Goal: Task Accomplishment & Management: Complete application form

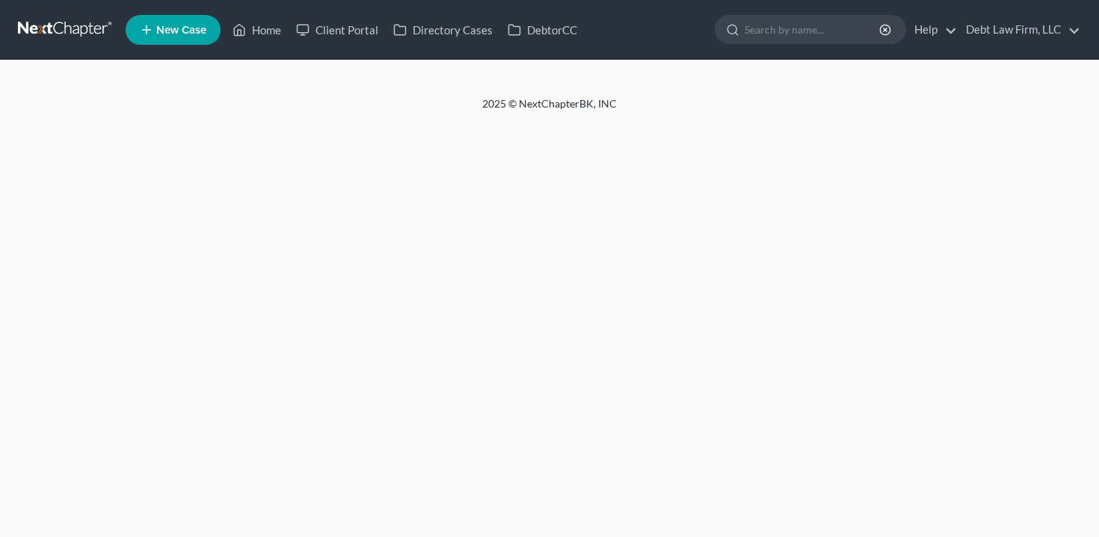
select select "3"
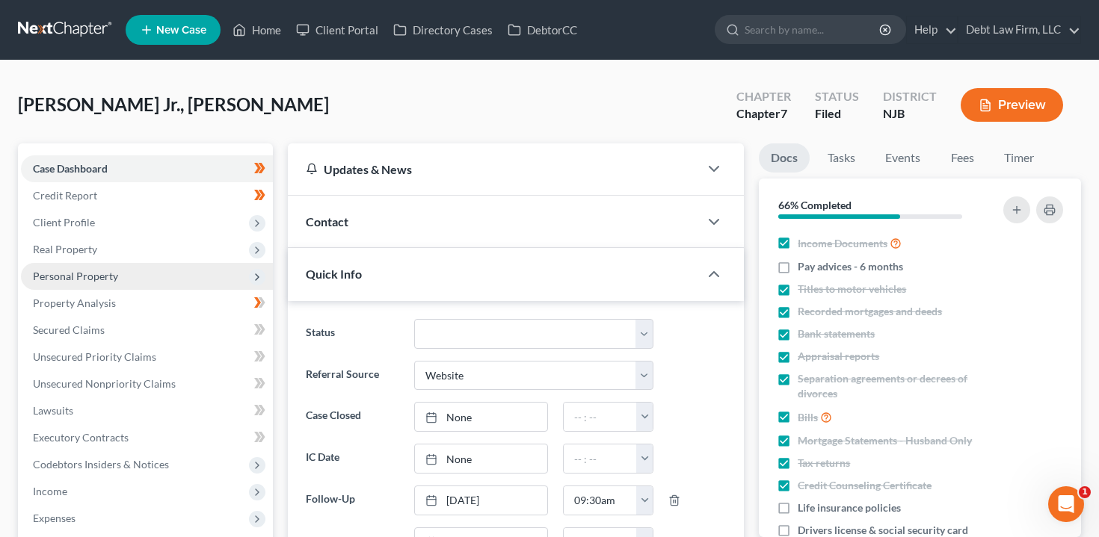
click at [126, 275] on span "Personal Property" at bounding box center [147, 276] width 252 height 27
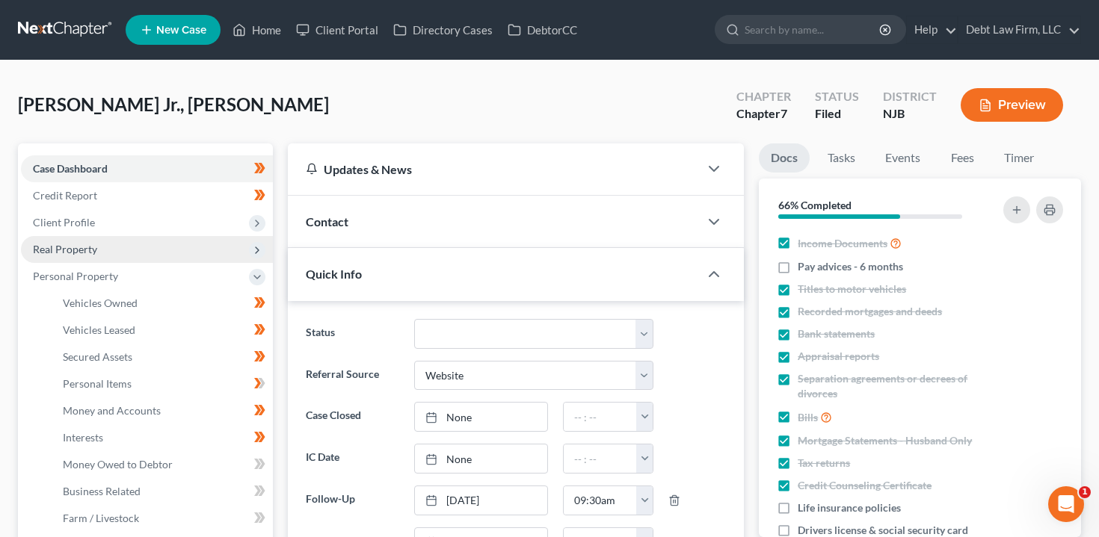
click at [114, 258] on span "Real Property" at bounding box center [147, 249] width 252 height 27
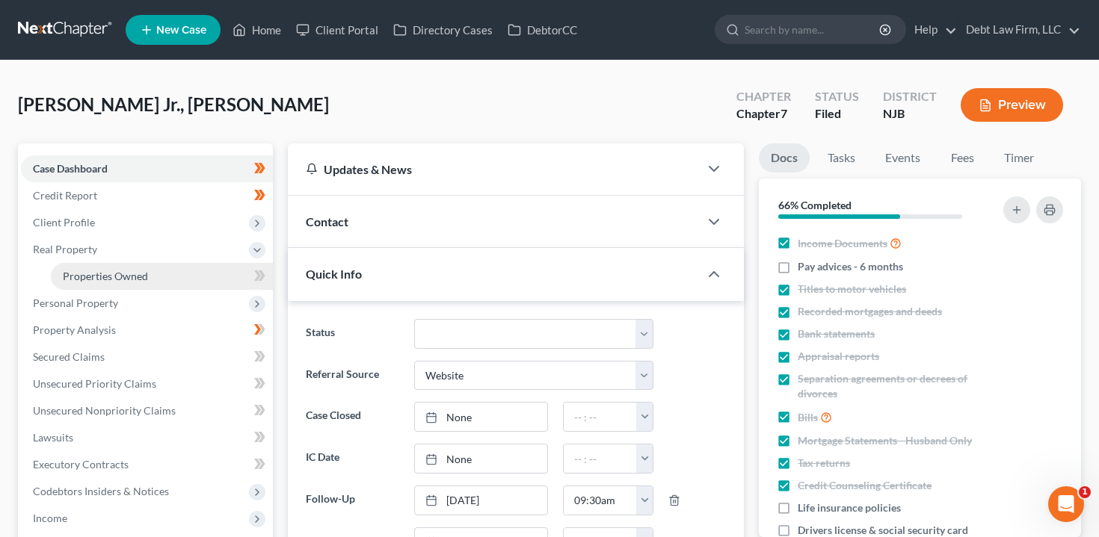
click at [114, 280] on span "Properties Owned" at bounding box center [105, 276] width 85 height 13
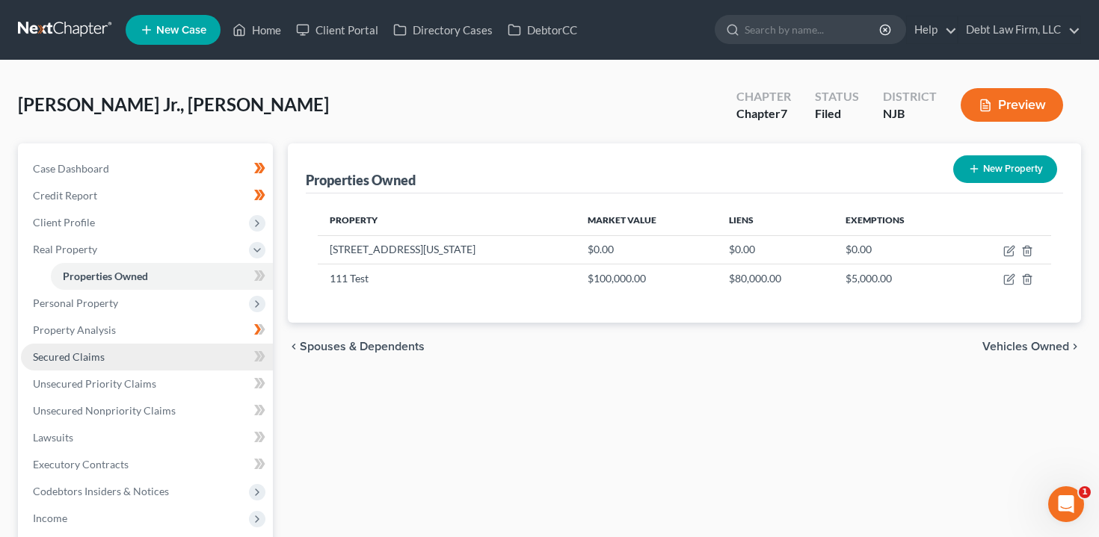
click at [162, 353] on link "Secured Claims" at bounding box center [147, 357] width 252 height 27
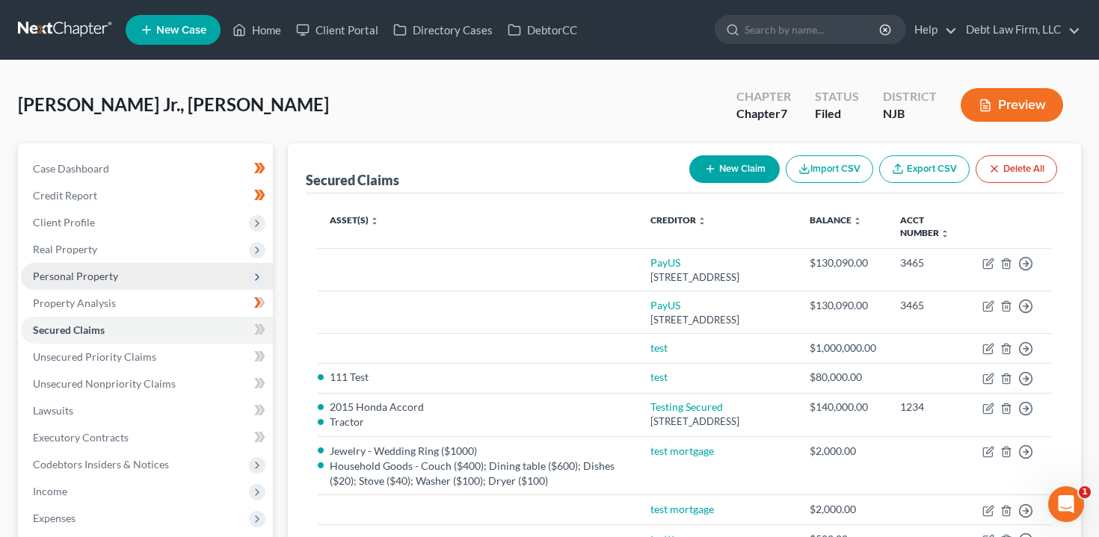
click at [169, 287] on span "Personal Property" at bounding box center [147, 276] width 252 height 27
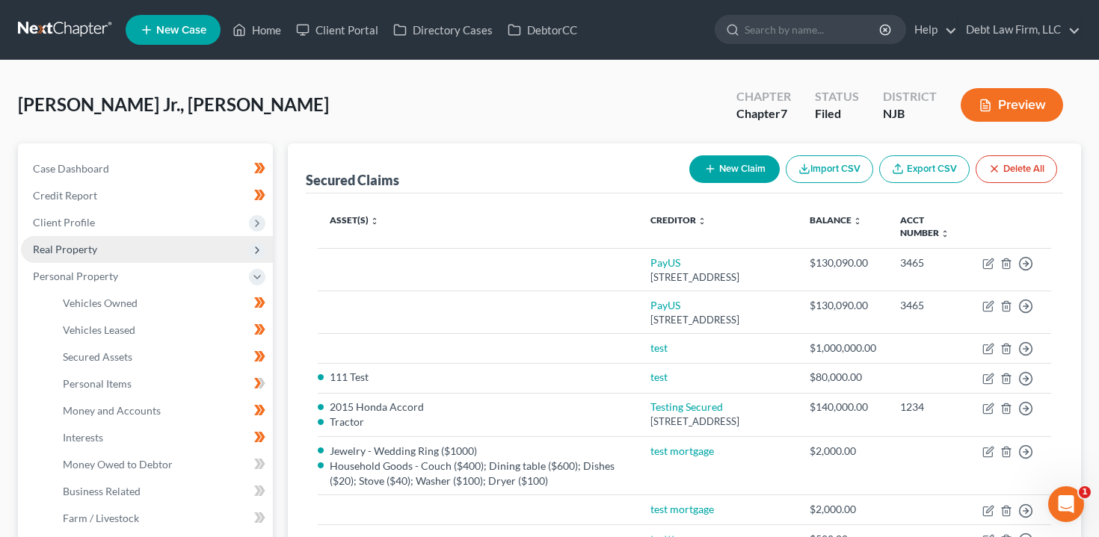
click at [164, 245] on span "Real Property" at bounding box center [147, 249] width 252 height 27
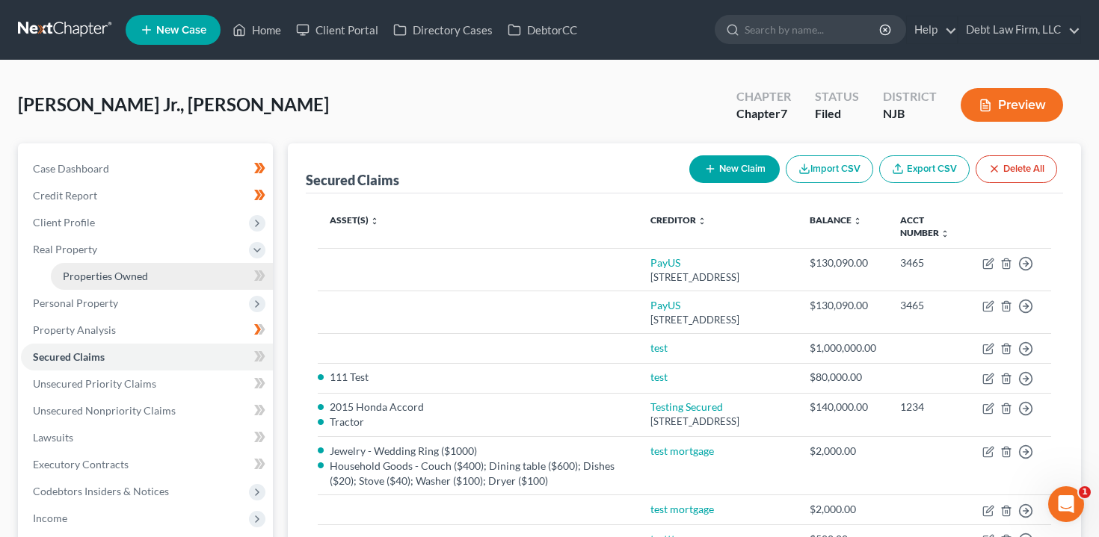
click at [164, 273] on link "Properties Owned" at bounding box center [162, 276] width 222 height 27
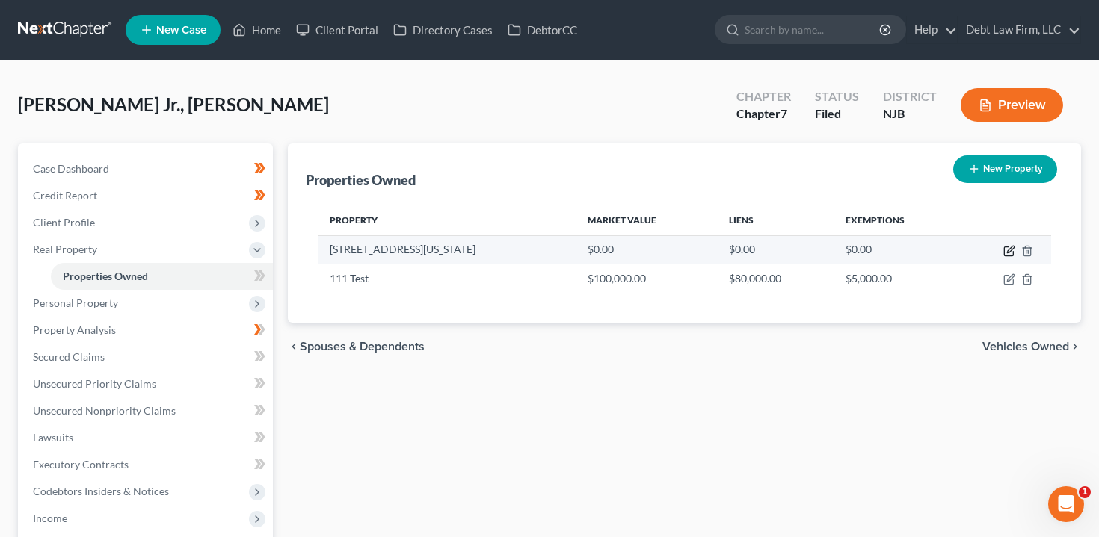
click at [1005, 250] on icon "button" at bounding box center [1009, 251] width 12 height 12
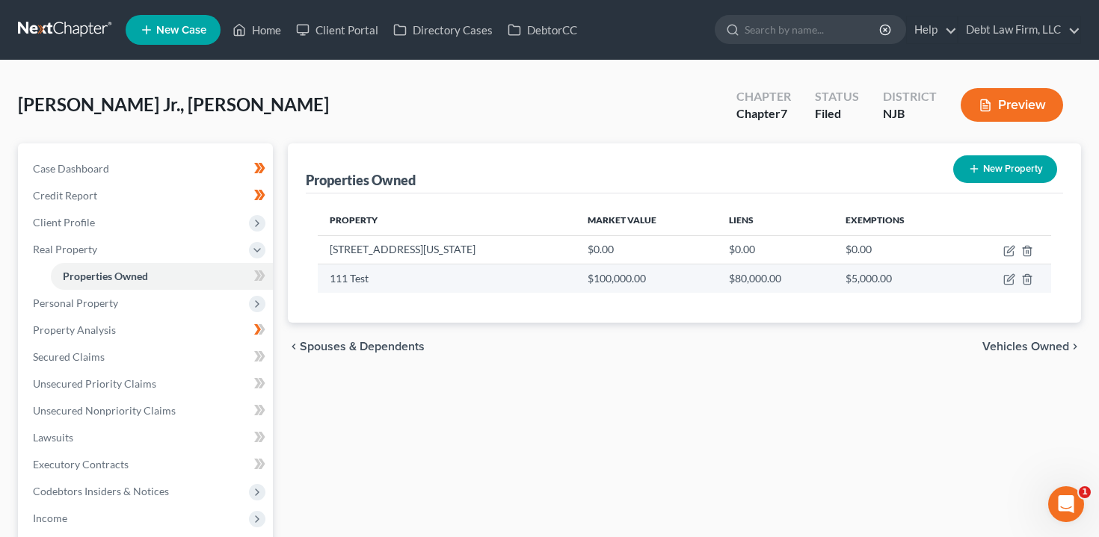
select select "4"
select select "0"
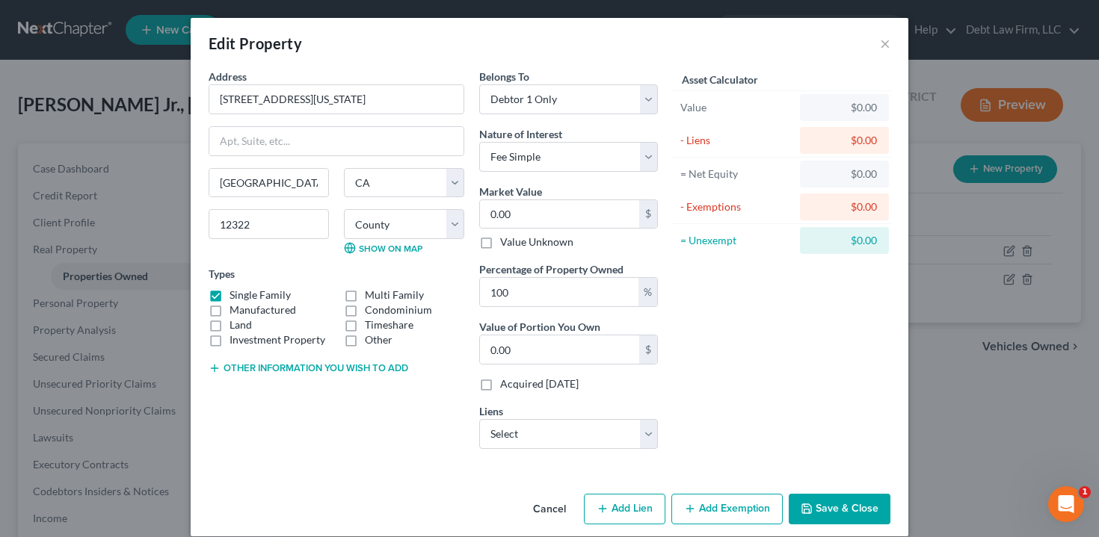
scroll to position [17, 0]
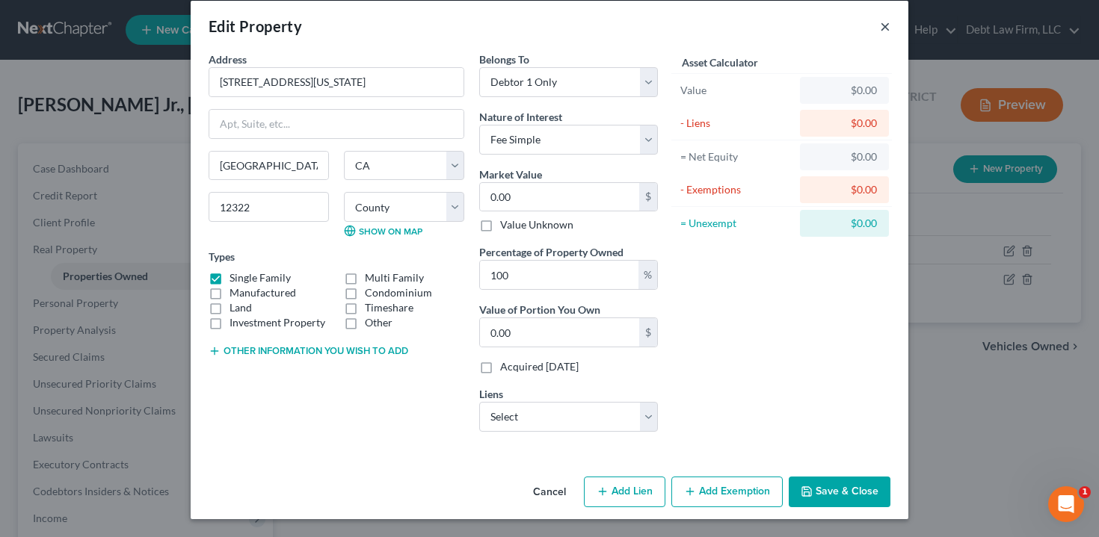
click at [883, 23] on button "×" at bounding box center [885, 26] width 10 height 18
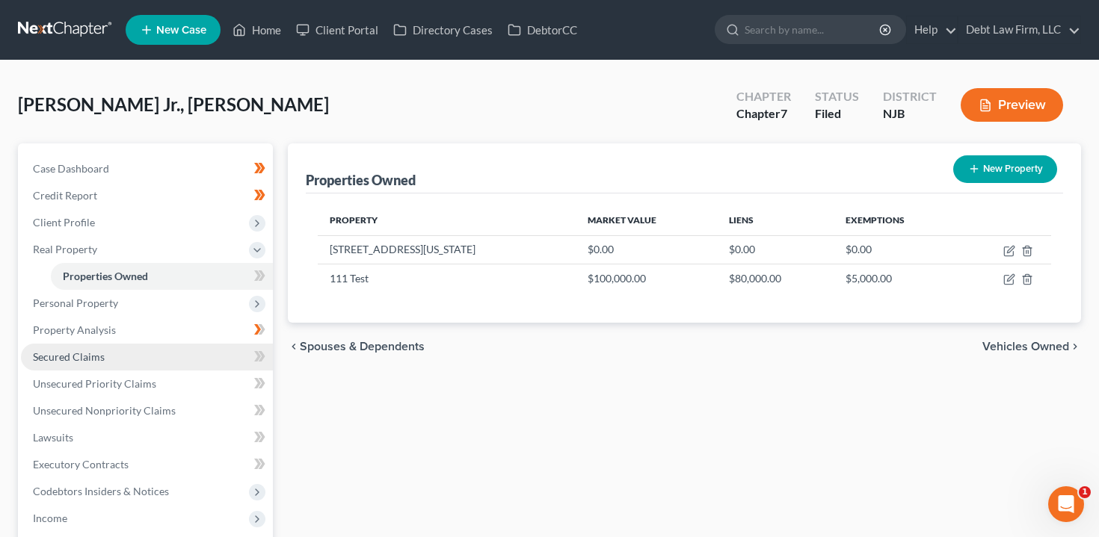
click at [121, 351] on link "Secured Claims" at bounding box center [147, 357] width 252 height 27
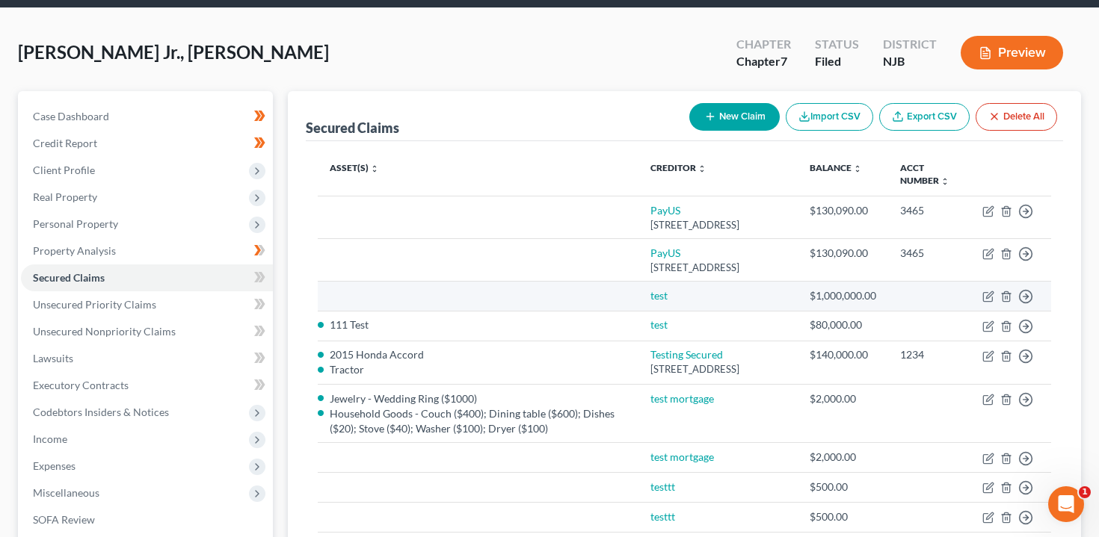
scroll to position [68, 0]
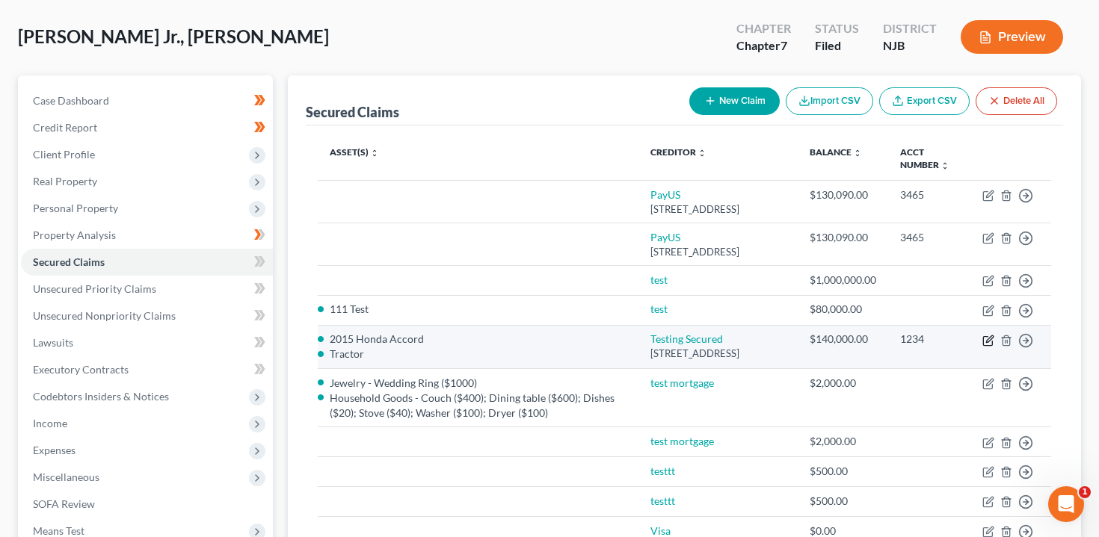
click at [992, 340] on icon "button" at bounding box center [988, 341] width 12 height 12
select select "36"
select select "1"
select select "2"
select select "0"
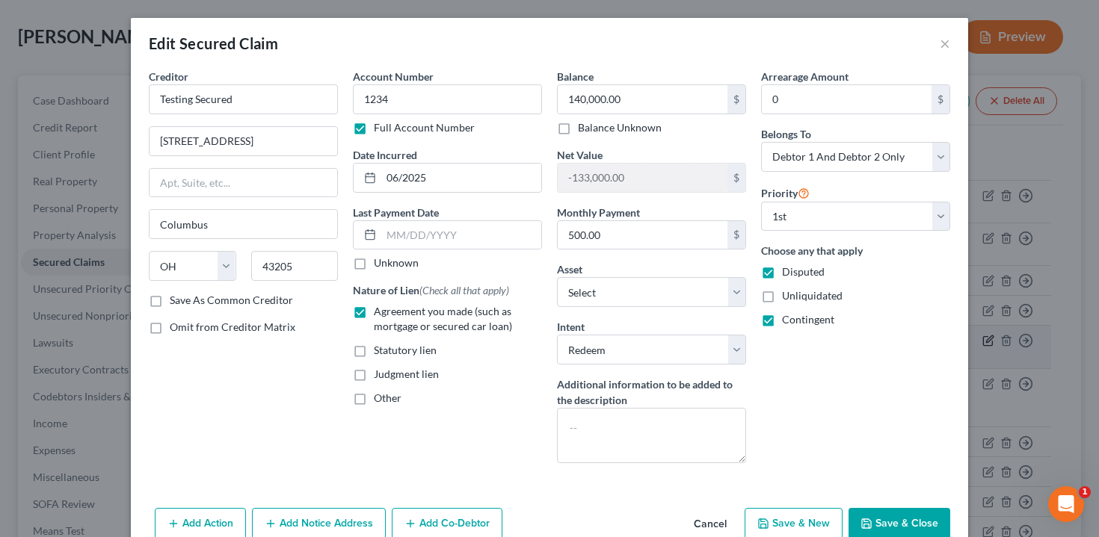
scroll to position [94, 0]
select select "1714918"
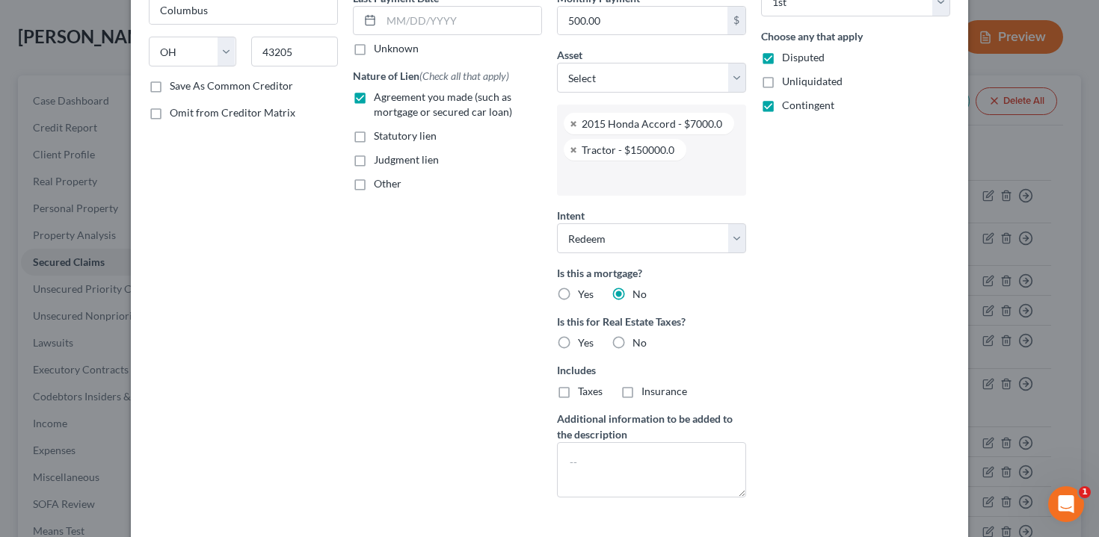
scroll to position [274, 0]
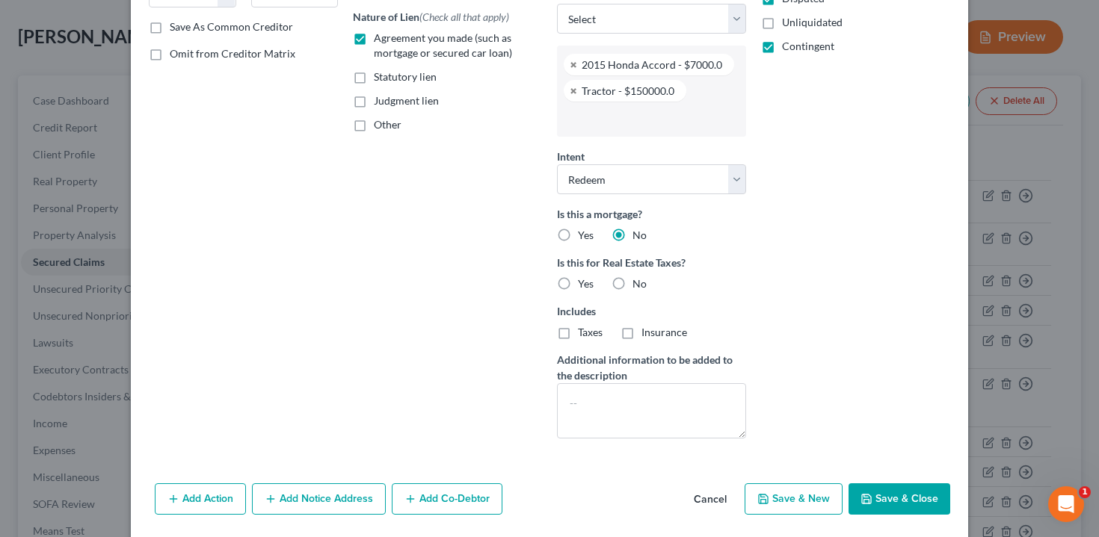
click at [717, 499] on button "Cancel" at bounding box center [710, 500] width 57 height 30
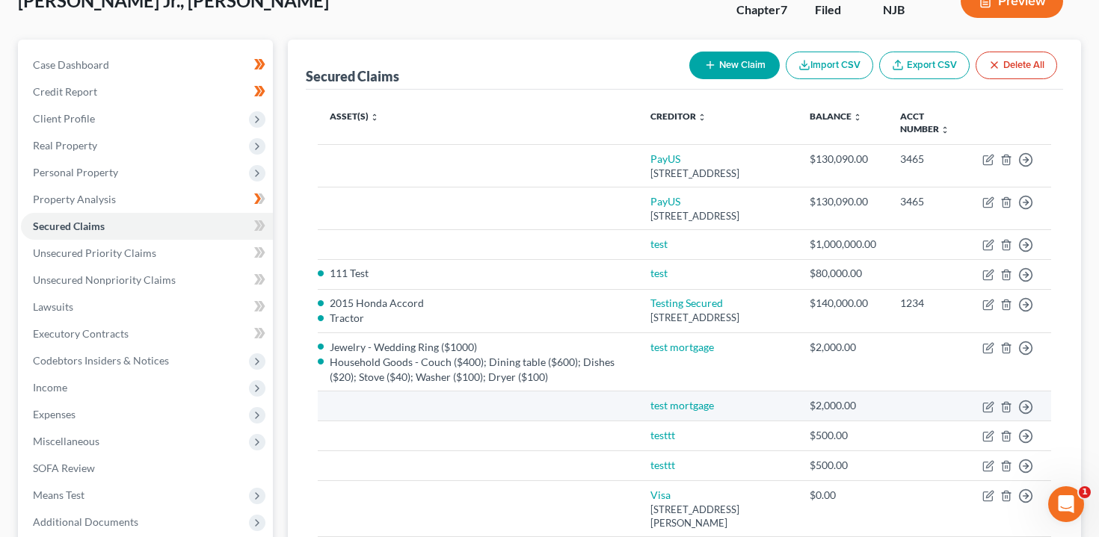
scroll to position [31, 0]
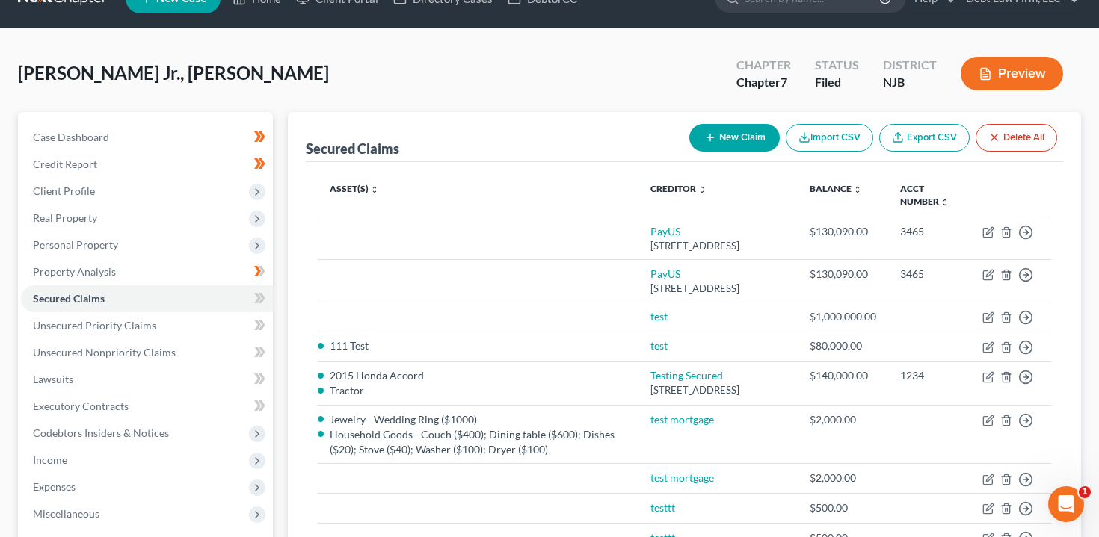
click at [1033, 74] on button "Preview" at bounding box center [1012, 74] width 102 height 34
